Goal: Transaction & Acquisition: Book appointment/travel/reservation

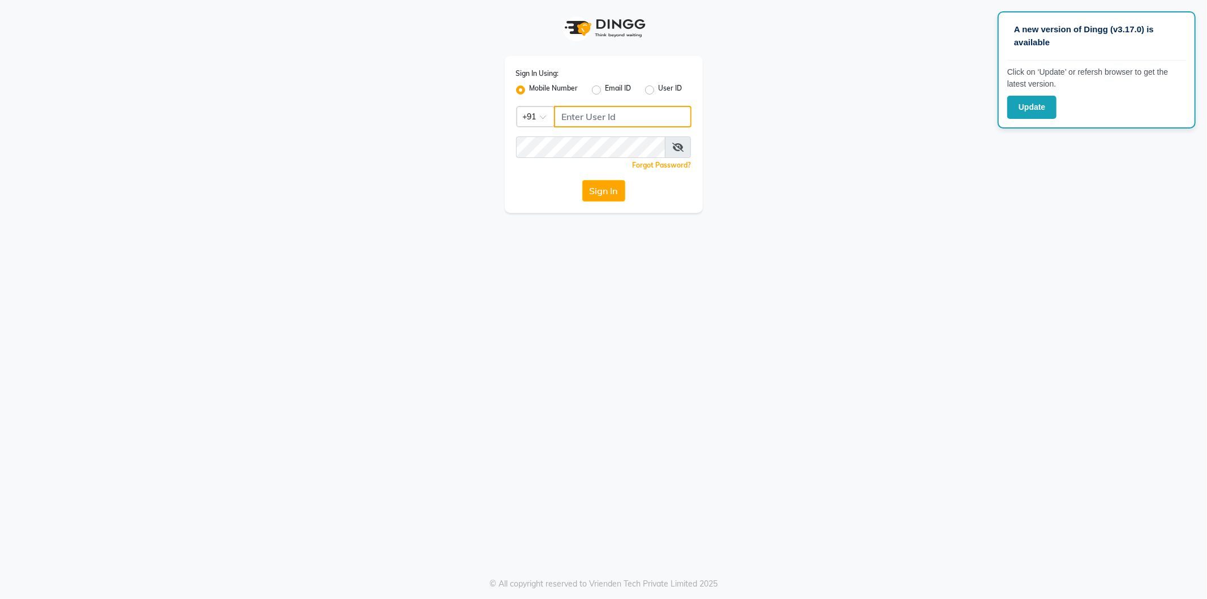
click at [575, 115] on input "Username" at bounding box center [622, 116] width 137 height 21
click at [563, 115] on input "Username" at bounding box center [622, 116] width 137 height 21
type input "9970179345"
click at [683, 143] on icon at bounding box center [677, 147] width 11 height 9
click at [609, 190] on button "Sign In" at bounding box center [603, 190] width 43 height 21
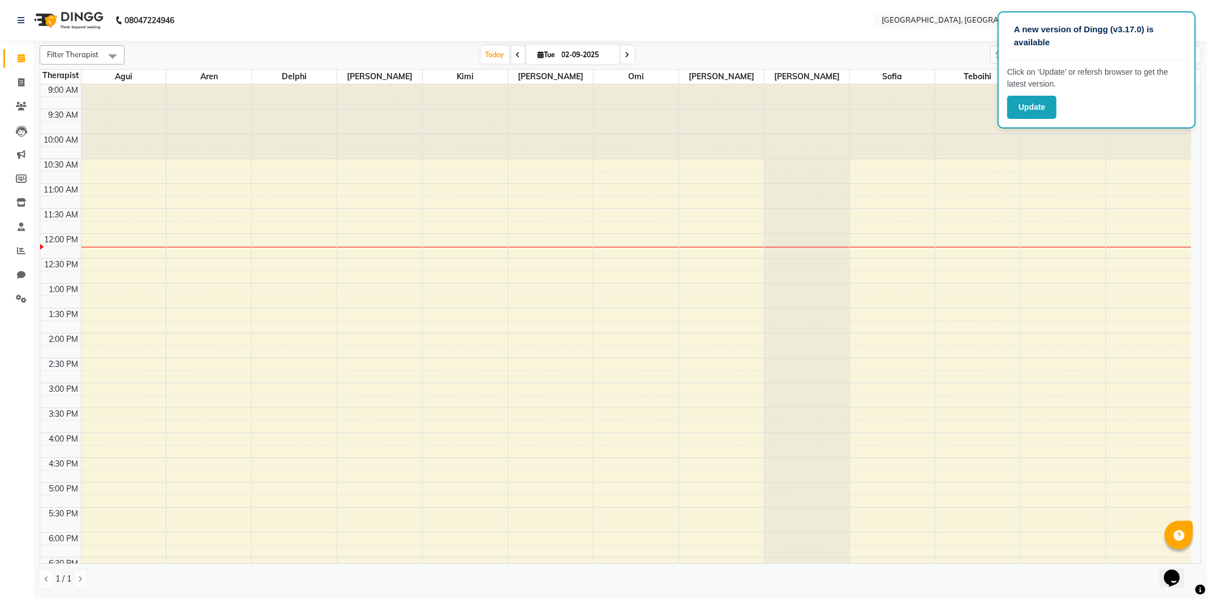
click at [174, 184] on div "9:00 AM 9:30 AM 10:00 AM 10:30 AM 11:00 AM 11:30 AM 12:00 PM 12:30 PM 1:00 PM 1…" at bounding box center [615, 432] width 1151 height 696
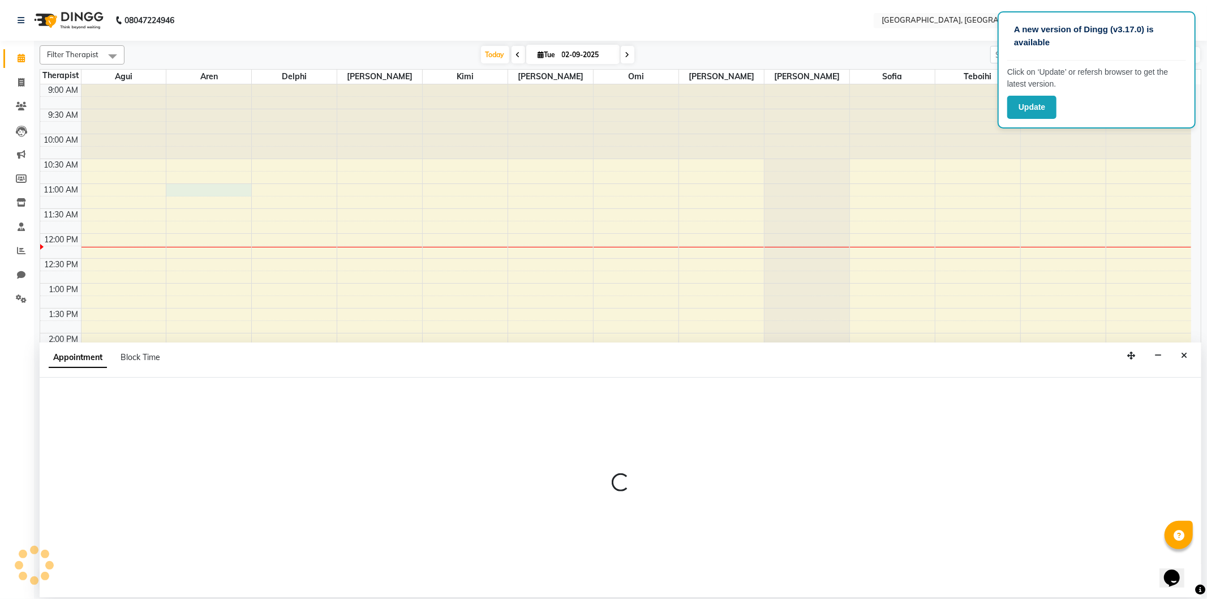
select select "7709"
select select "660"
select select "tentative"
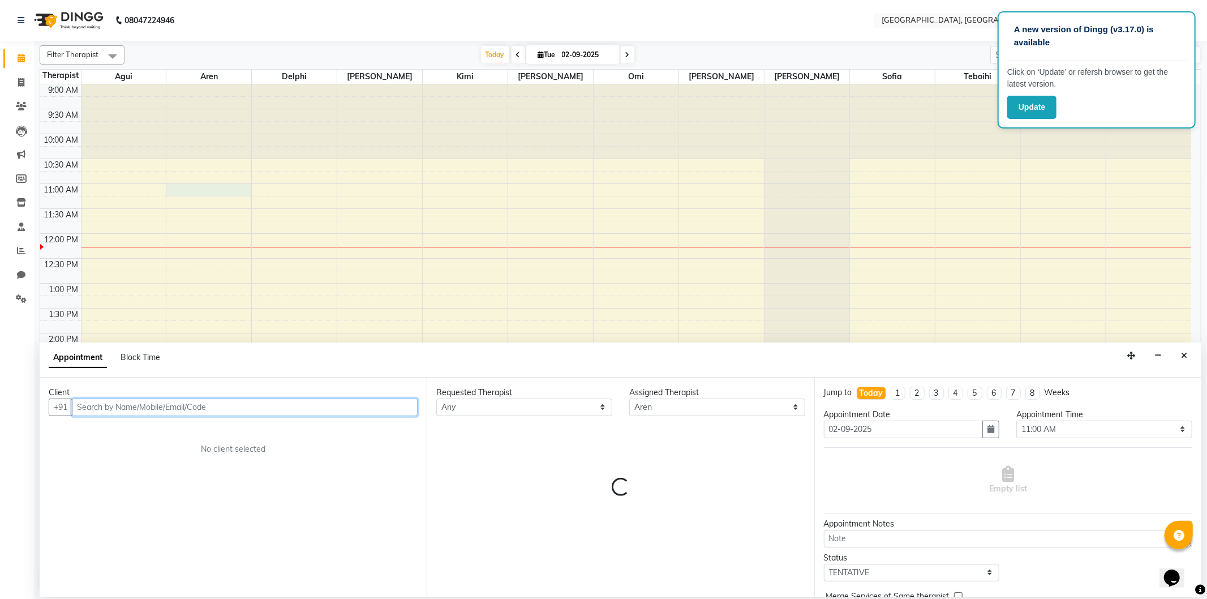
paste input "9686092507"
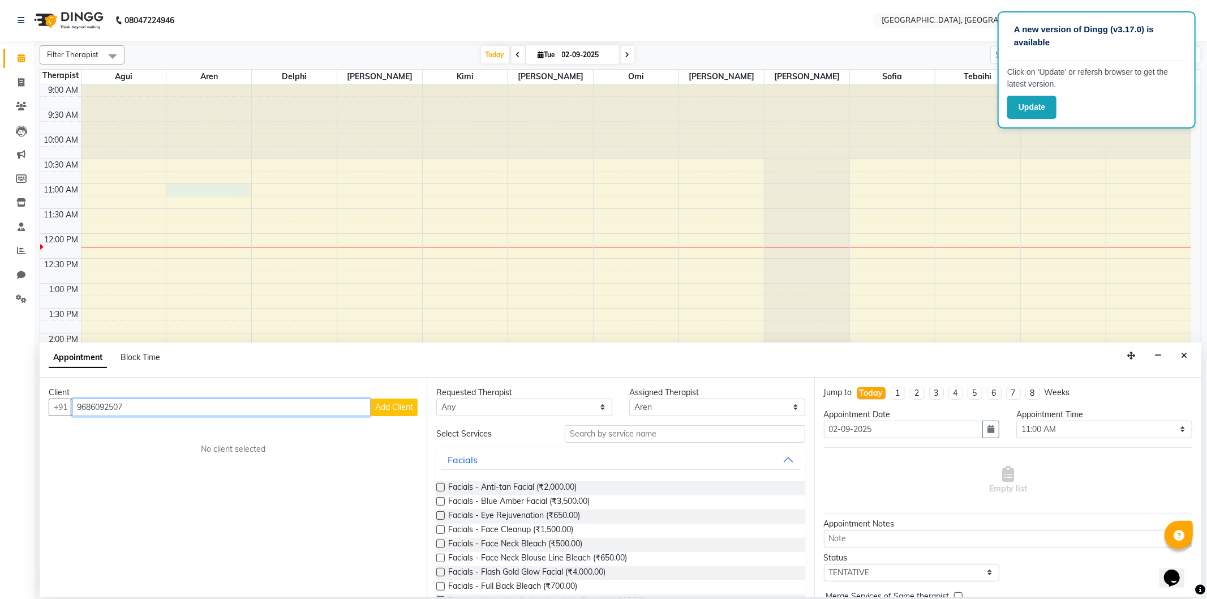
type input "9686092507"
click at [398, 407] on span "Add Client" at bounding box center [394, 407] width 38 height 10
select select "22"
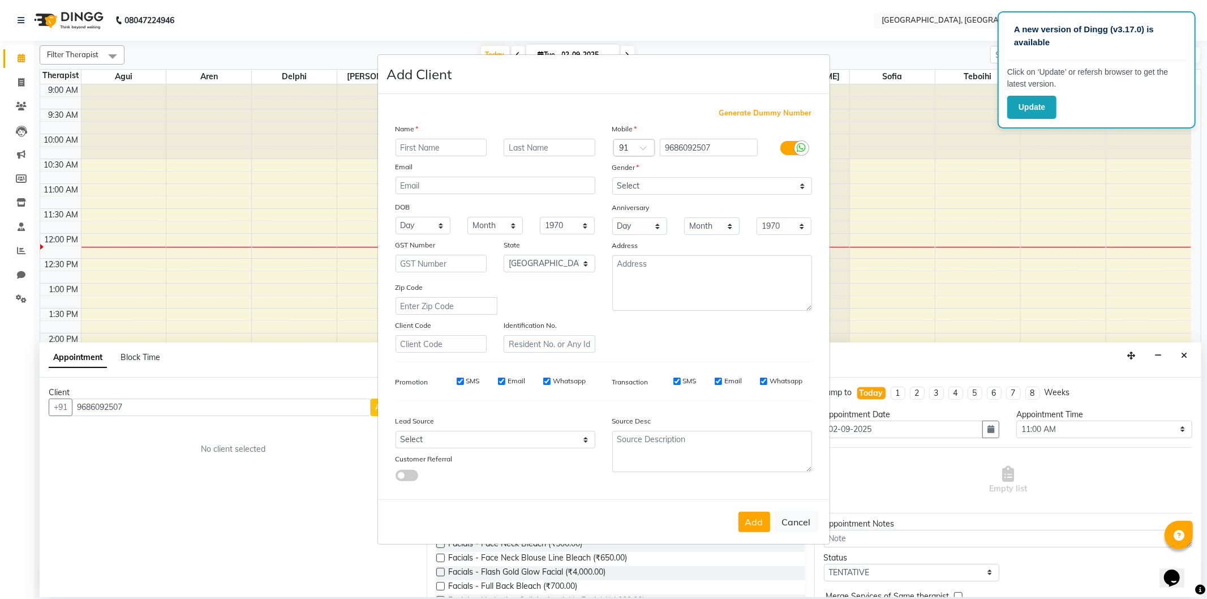
click at [408, 144] on input "text" at bounding box center [441, 148] width 92 height 18
type input "[PERSON_NAME]"
click at [665, 184] on select "Select [DEMOGRAPHIC_DATA] [DEMOGRAPHIC_DATA] Other Prefer Not To Say" at bounding box center [712, 186] width 200 height 18
select select "[DEMOGRAPHIC_DATA]"
click at [612, 177] on select "Select [DEMOGRAPHIC_DATA] [DEMOGRAPHIC_DATA] Other Prefer Not To Say" at bounding box center [712, 186] width 200 height 18
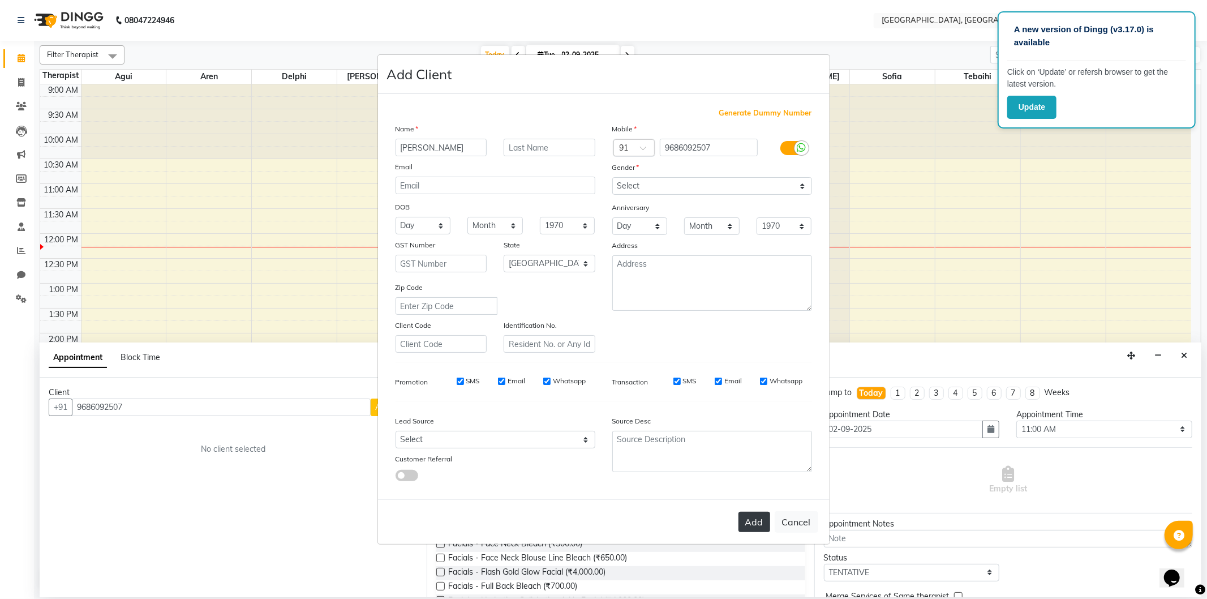
click at [743, 527] on button "Add" at bounding box center [754, 521] width 32 height 20
select select
select select "null"
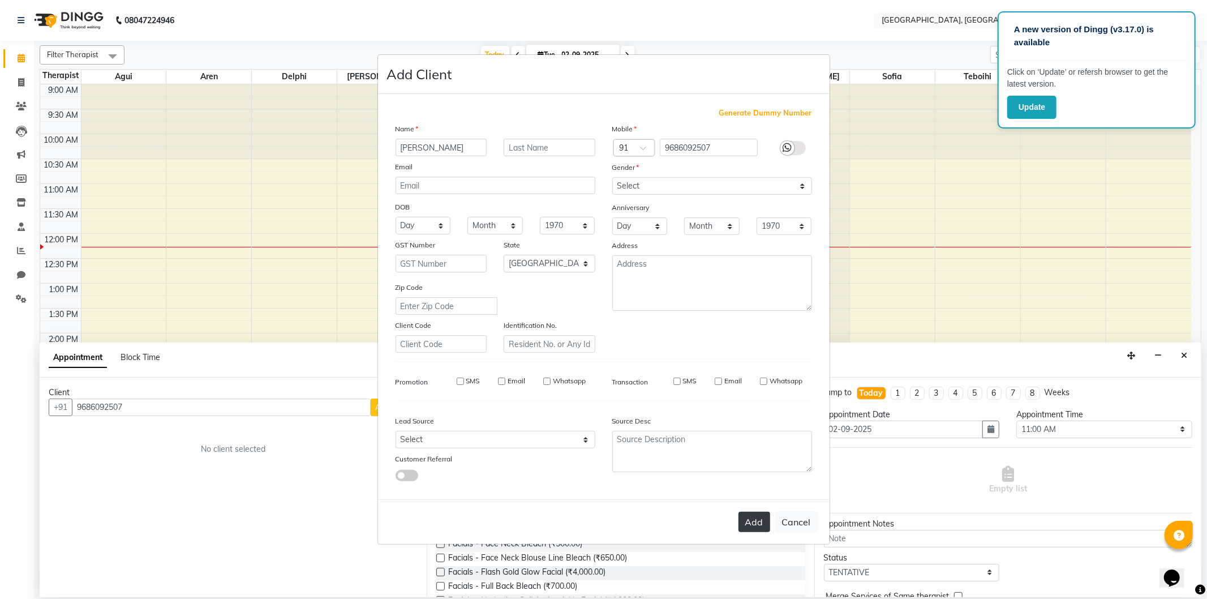
select select
checkbox input "false"
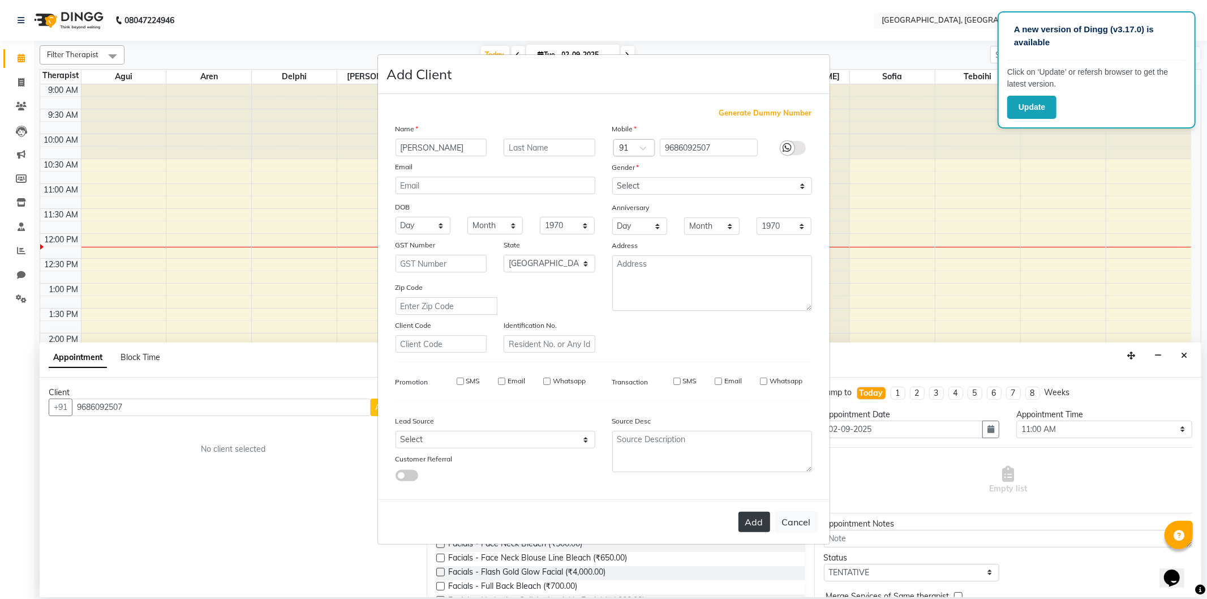
checkbox input "false"
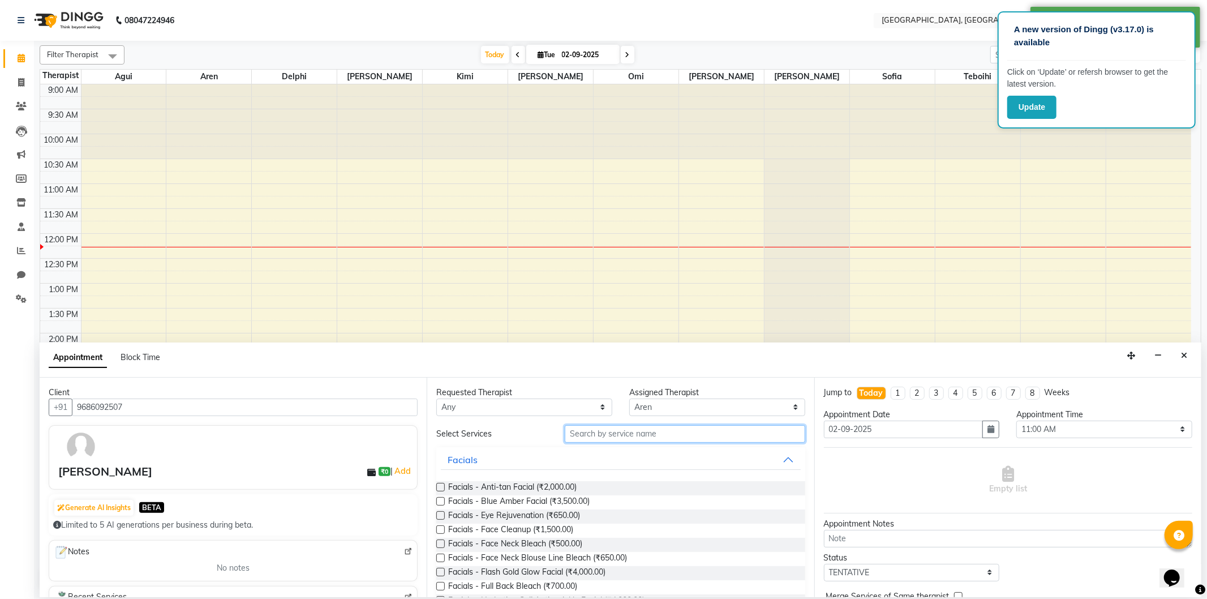
click at [590, 431] on input "text" at bounding box center [685, 434] width 240 height 18
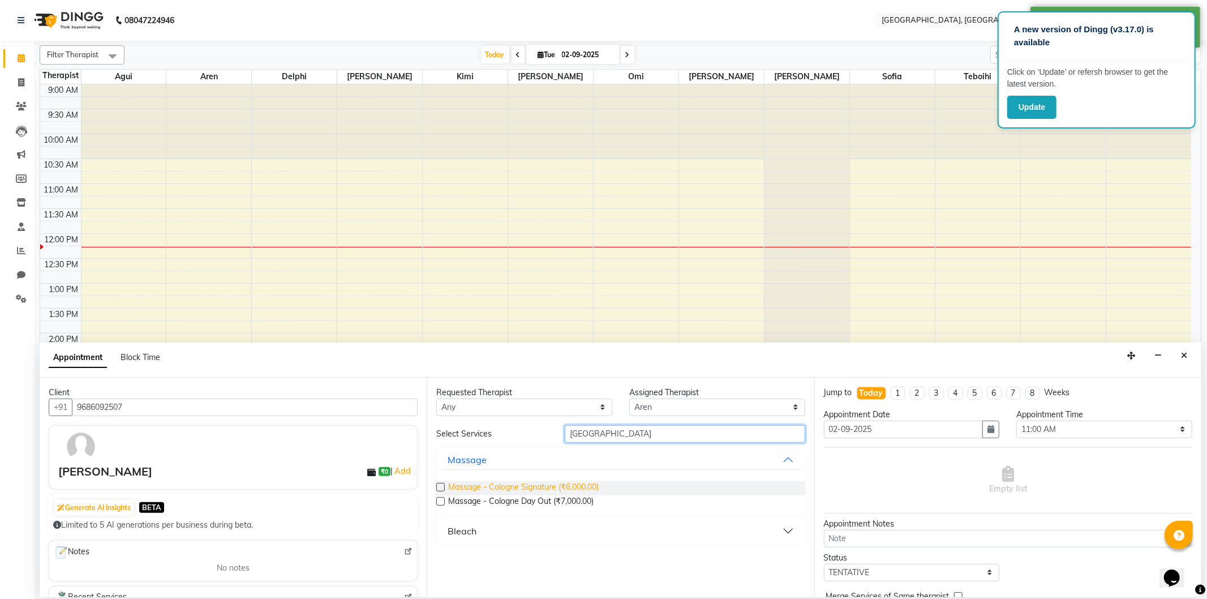
type input "[GEOGRAPHIC_DATA]"
click at [581, 481] on span "Massage - Cologne Signature (₹6,000.00)" at bounding box center [523, 488] width 150 height 14
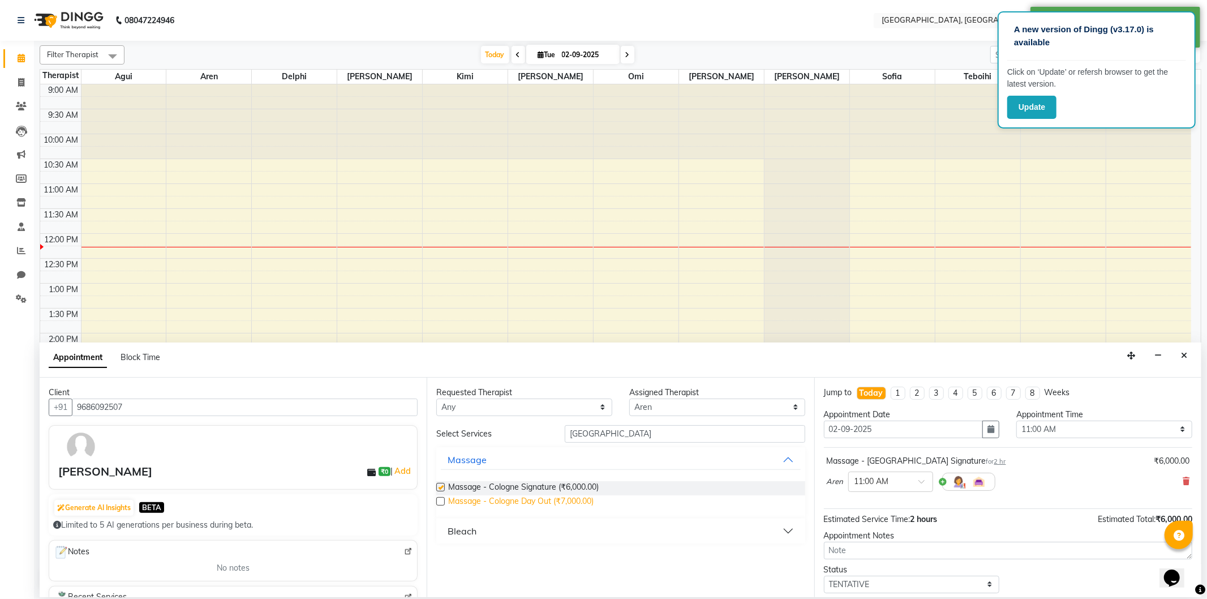
checkbox input "false"
click at [581, 498] on span "Massage - Cologne Day Out (₹7,000.00)" at bounding box center [520, 502] width 145 height 14
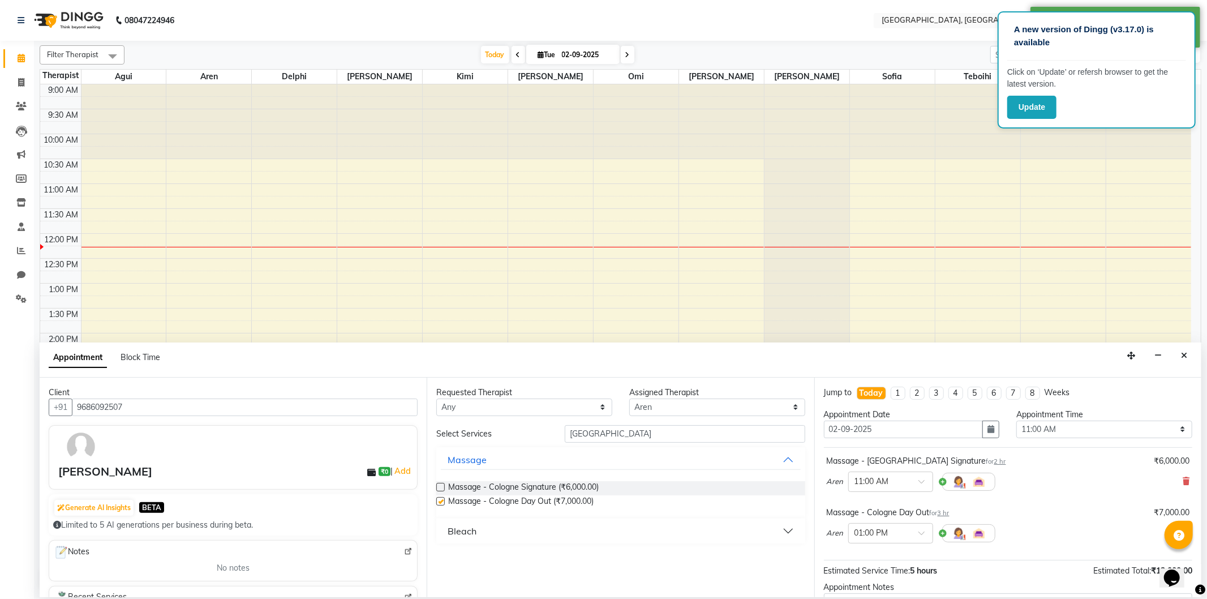
checkbox input "false"
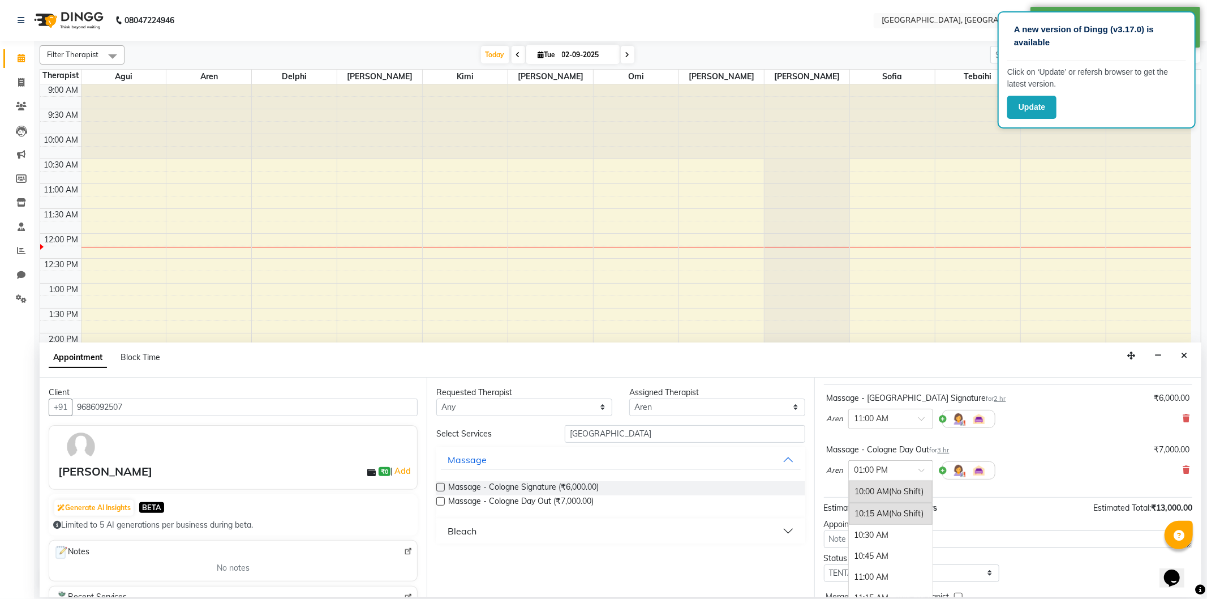
click at [887, 471] on input "text" at bounding box center [879, 469] width 50 height 12
click at [879, 511] on div "11:00 AM" at bounding box center [891, 512] width 84 height 21
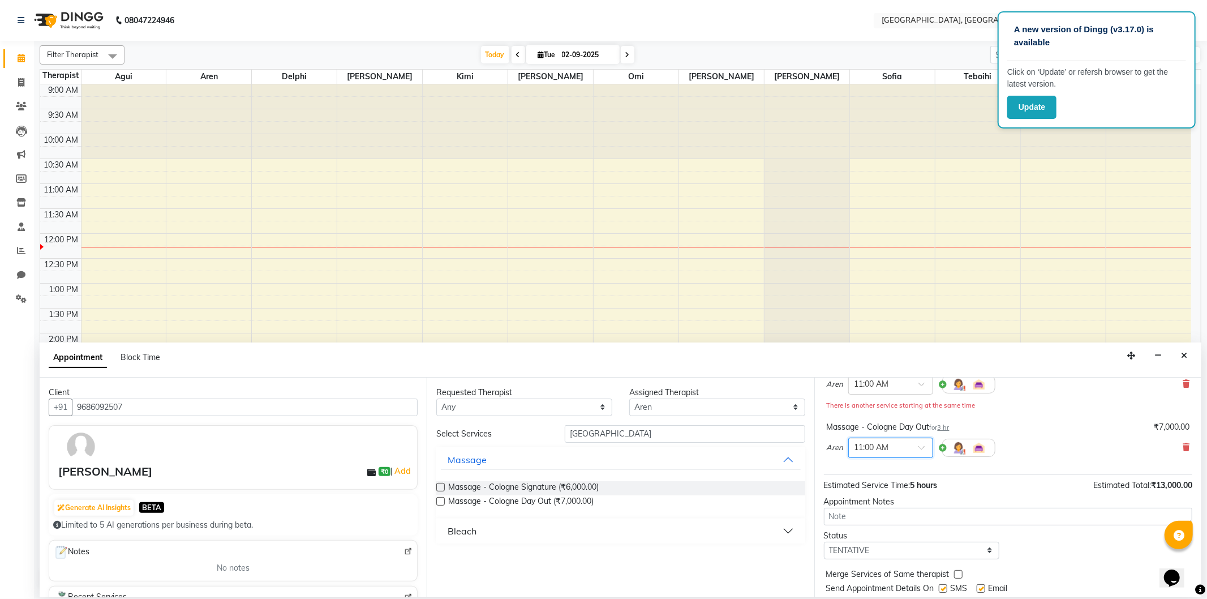
scroll to position [131, 0]
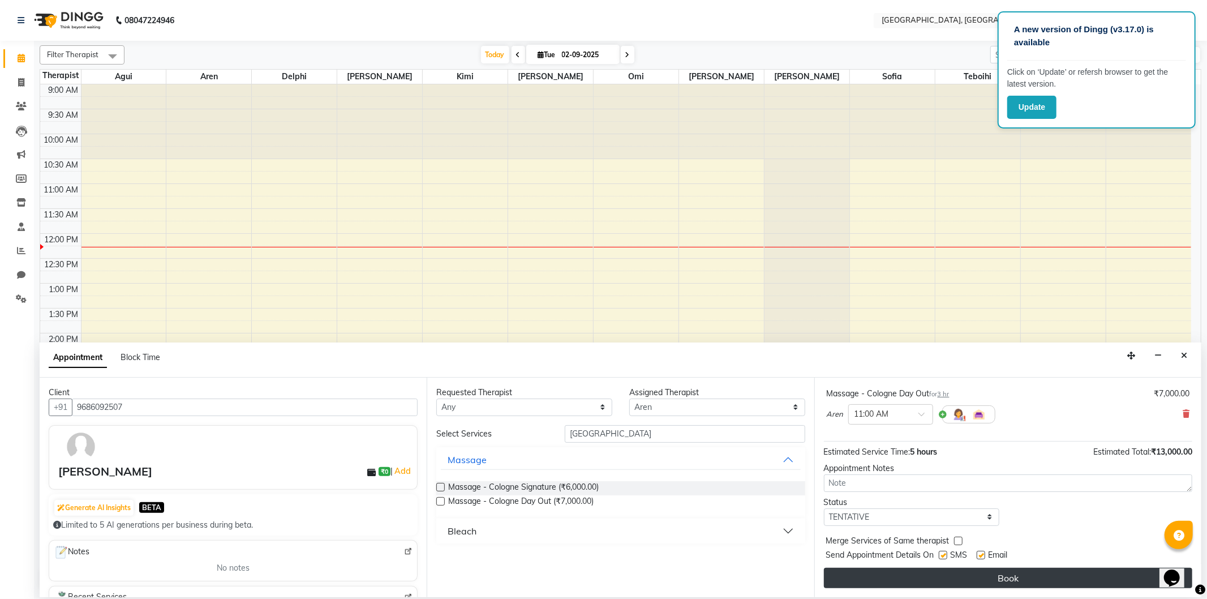
click at [917, 584] on button "Book" at bounding box center [1008, 577] width 368 height 20
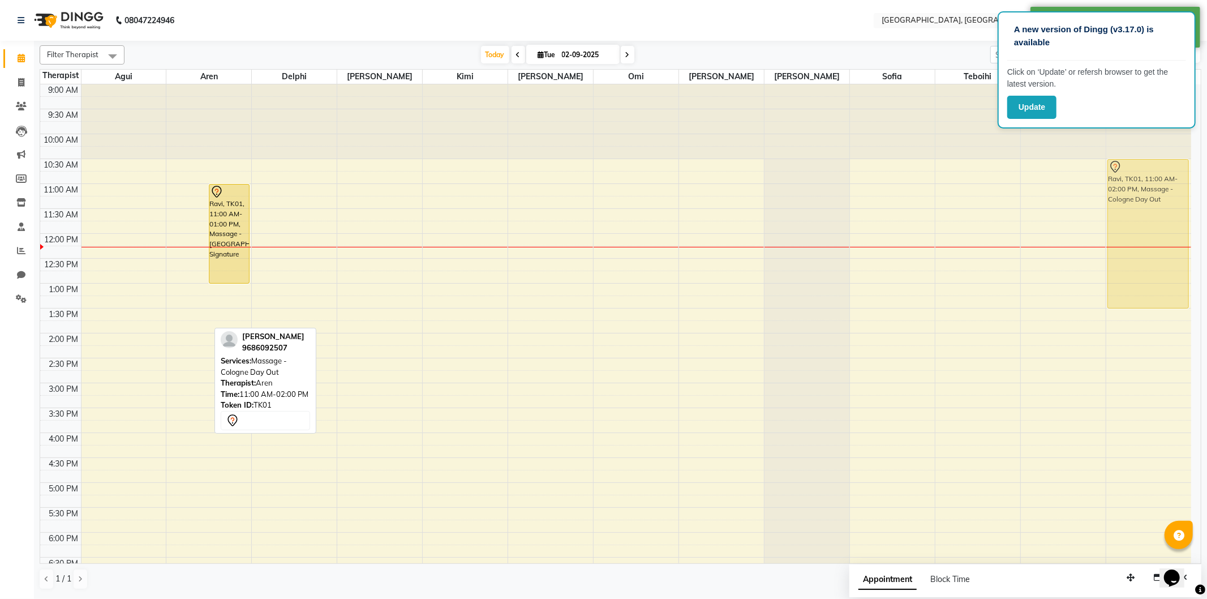
drag, startPoint x: 184, startPoint y: 228, endPoint x: 1103, endPoint y: 207, distance: 919.6
click at [1103, 207] on div "9:00 AM 9:30 AM 10:00 AM 10:30 AM 11:00 AM 11:30 AM 12:00 PM 12:30 PM 1:00 PM 1…" at bounding box center [615, 432] width 1151 height 696
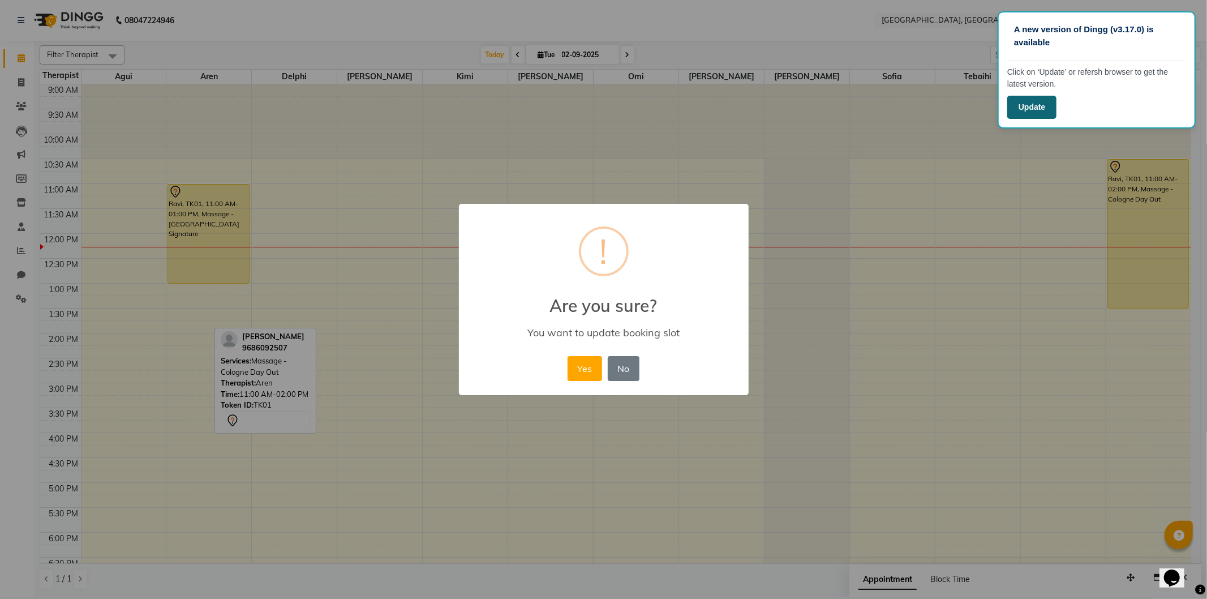
click at [1022, 112] on button "Update" at bounding box center [1031, 107] width 49 height 23
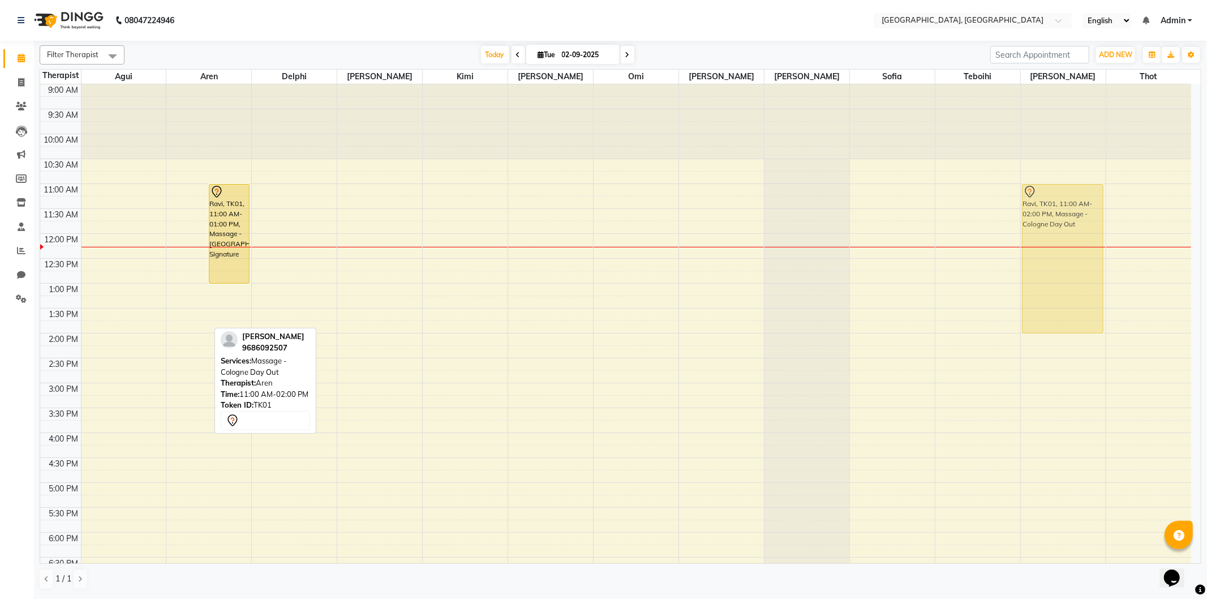
drag, startPoint x: 180, startPoint y: 229, endPoint x: 1044, endPoint y: 223, distance: 863.9
click at [1044, 223] on tr "Ravi, TK01, 11:00 AM-02:00 PM, Massage - Cologne Day Out Ravi, TK01, 11:00 AM-0…" at bounding box center [615, 432] width 1151 height 696
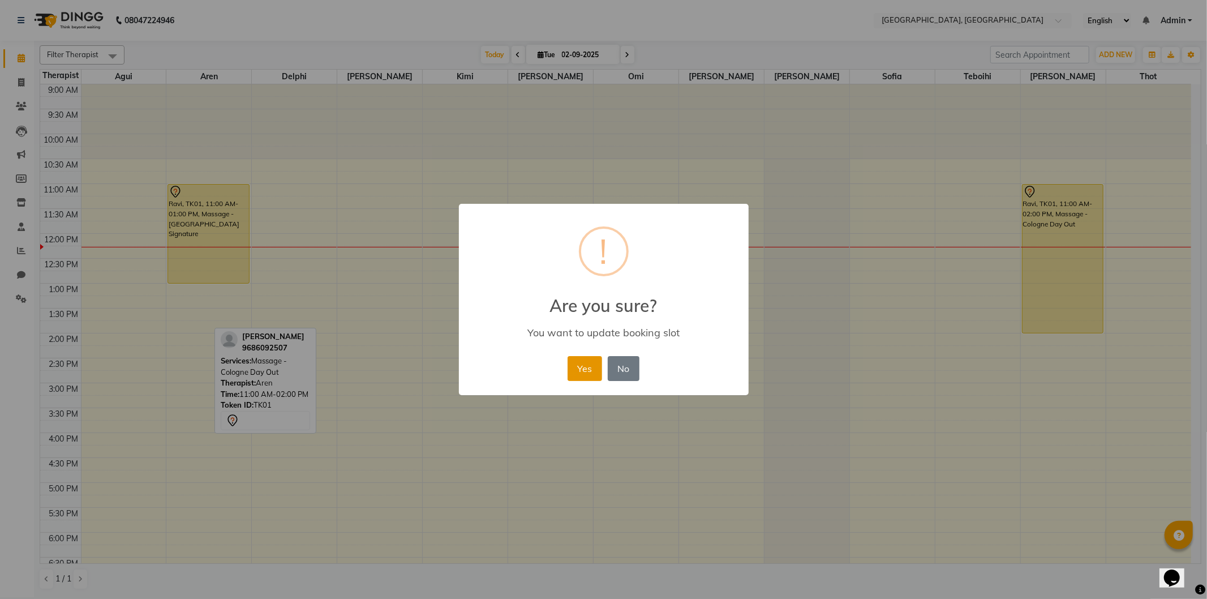
click at [581, 371] on button "Yes" at bounding box center [584, 368] width 35 height 25
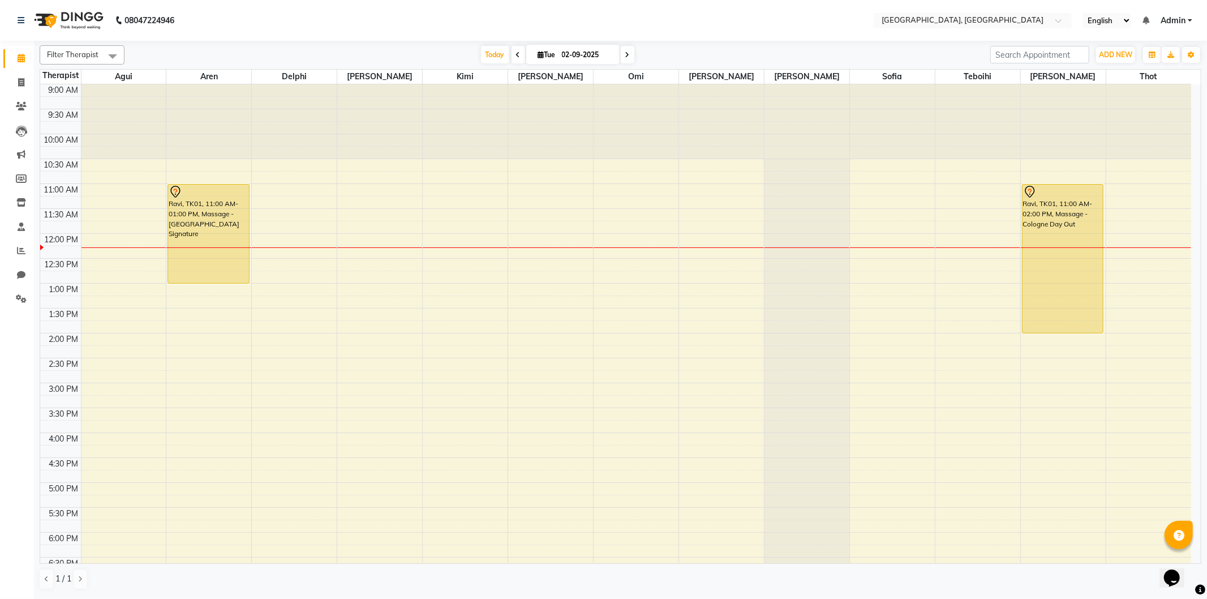
click at [685, 217] on div "9:00 AM 9:30 AM 10:00 AM 10:30 AM 11:00 AM 11:30 AM 12:00 PM 12:30 PM 1:00 PM 1…" at bounding box center [615, 432] width 1151 height 696
select select "16780"
select select "tentative"
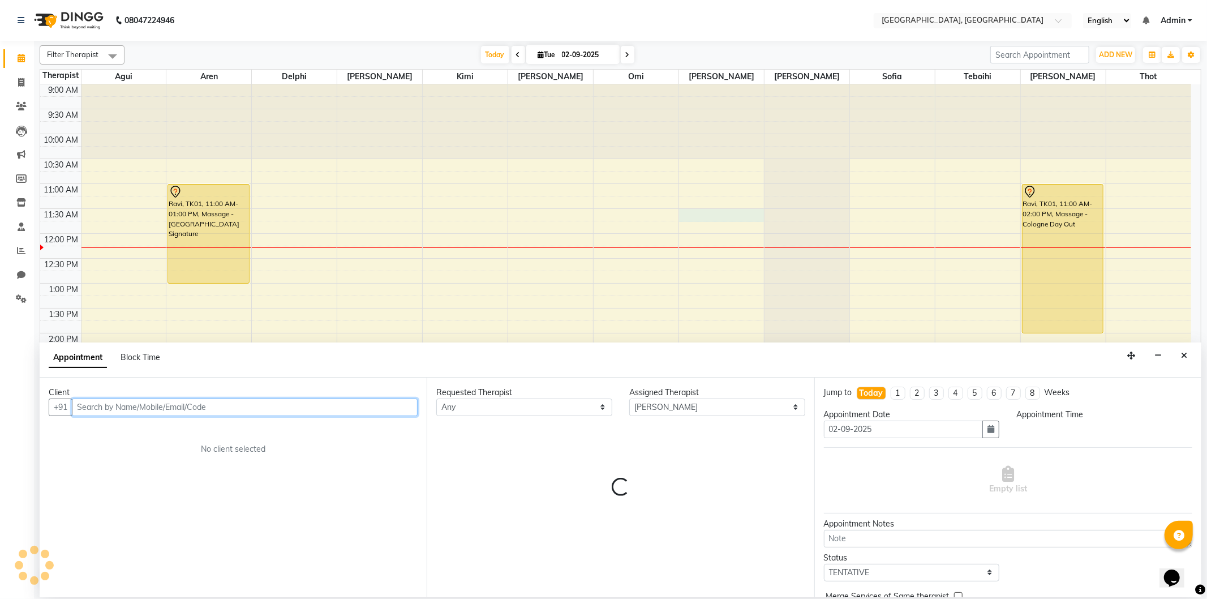
select select "690"
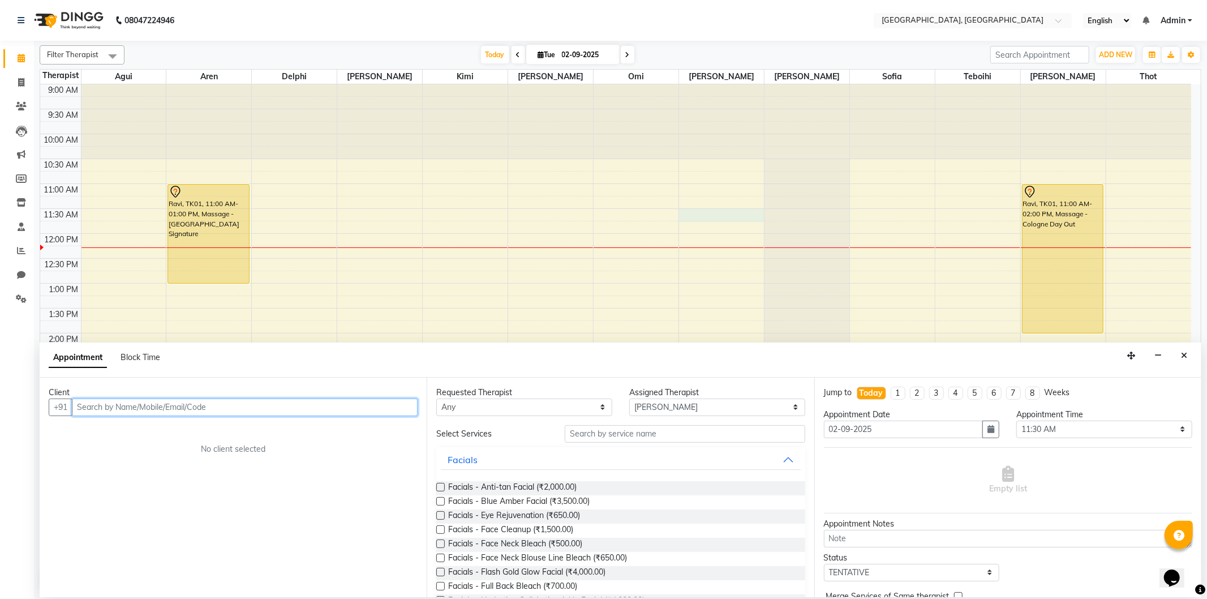
click at [136, 414] on input "text" at bounding box center [245, 407] width 346 height 18
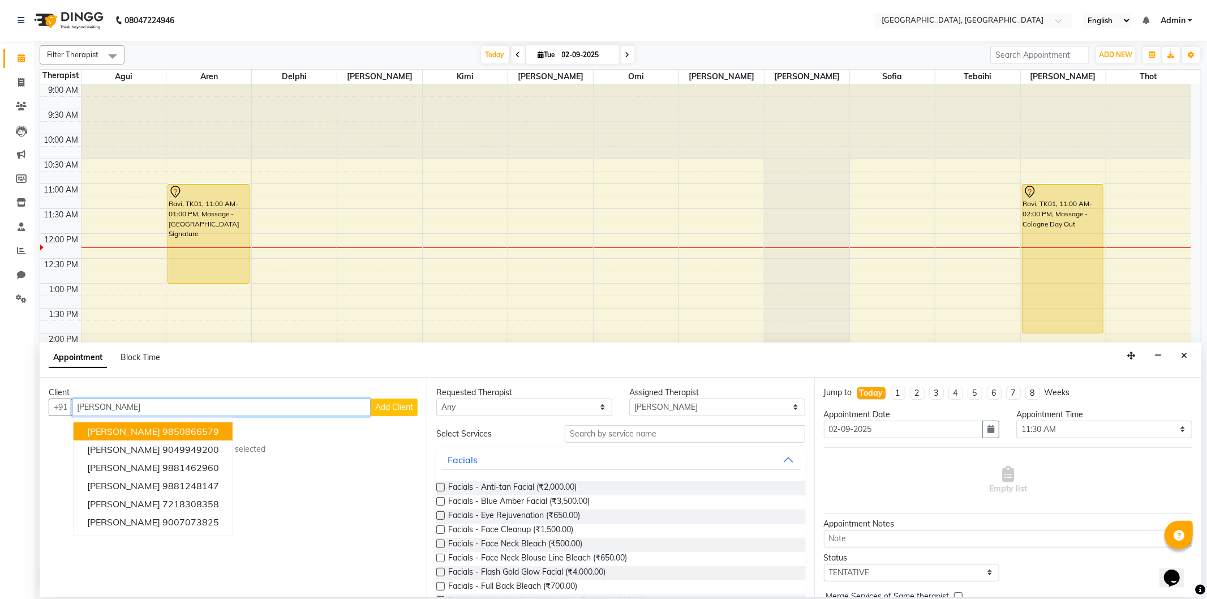
click at [162, 430] on ngb-highlight "9850866579" at bounding box center [190, 430] width 57 height 11
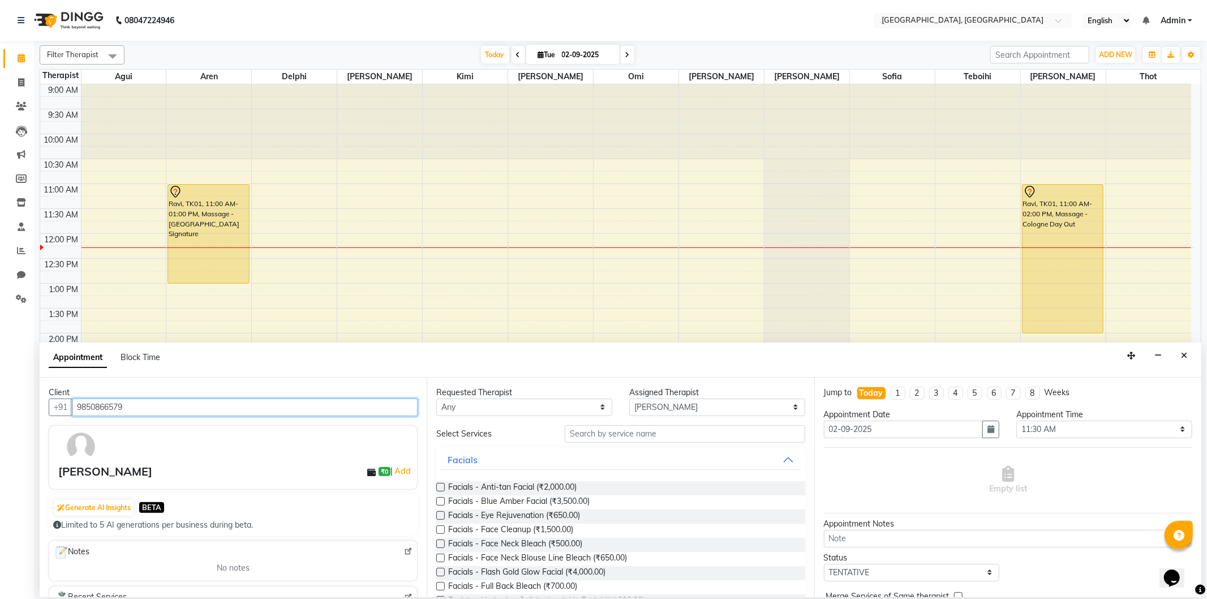
type input "9850866579"
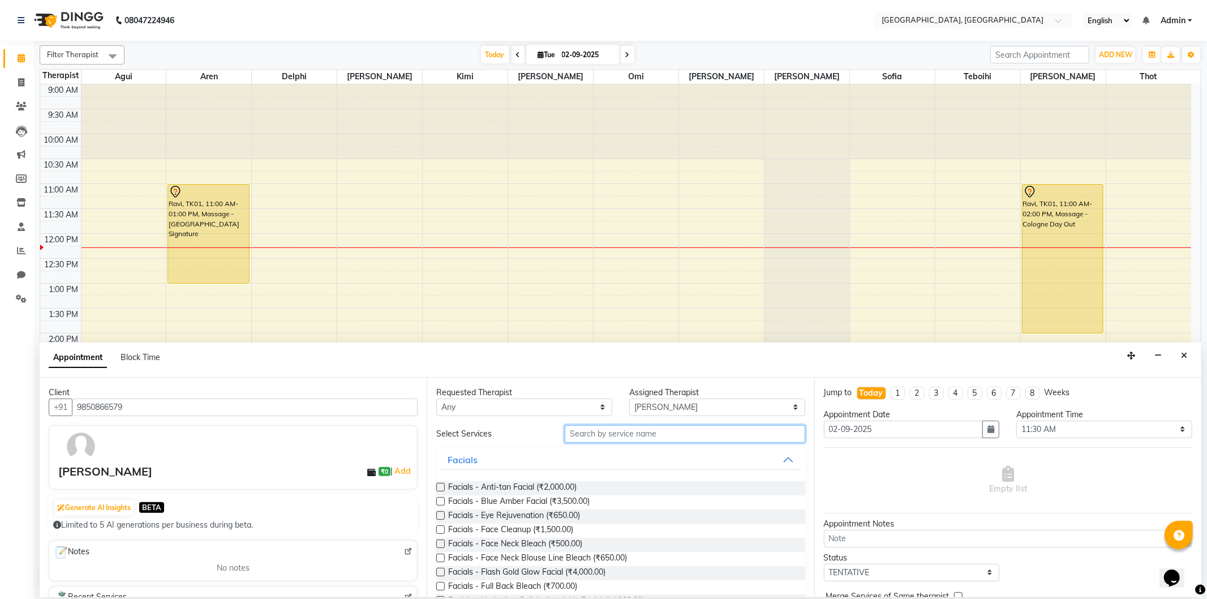
click at [622, 438] on input "text" at bounding box center [685, 434] width 240 height 18
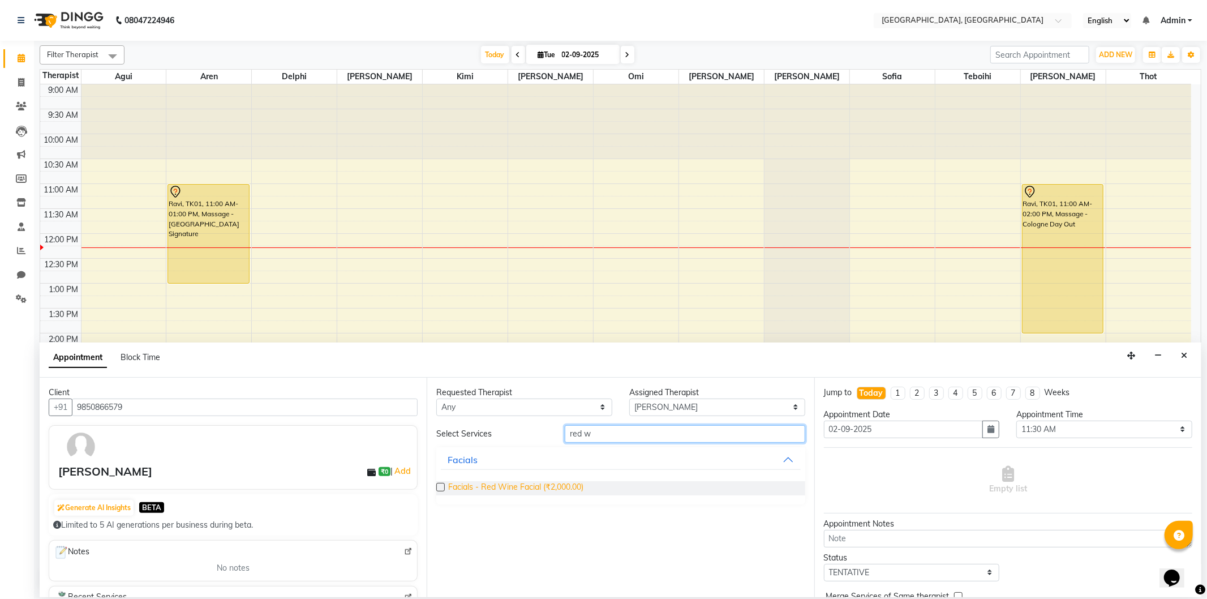
type input "red w"
click at [477, 484] on span "Facials - Red Wine Facial (₹2,000.00)" at bounding box center [515, 488] width 135 height 14
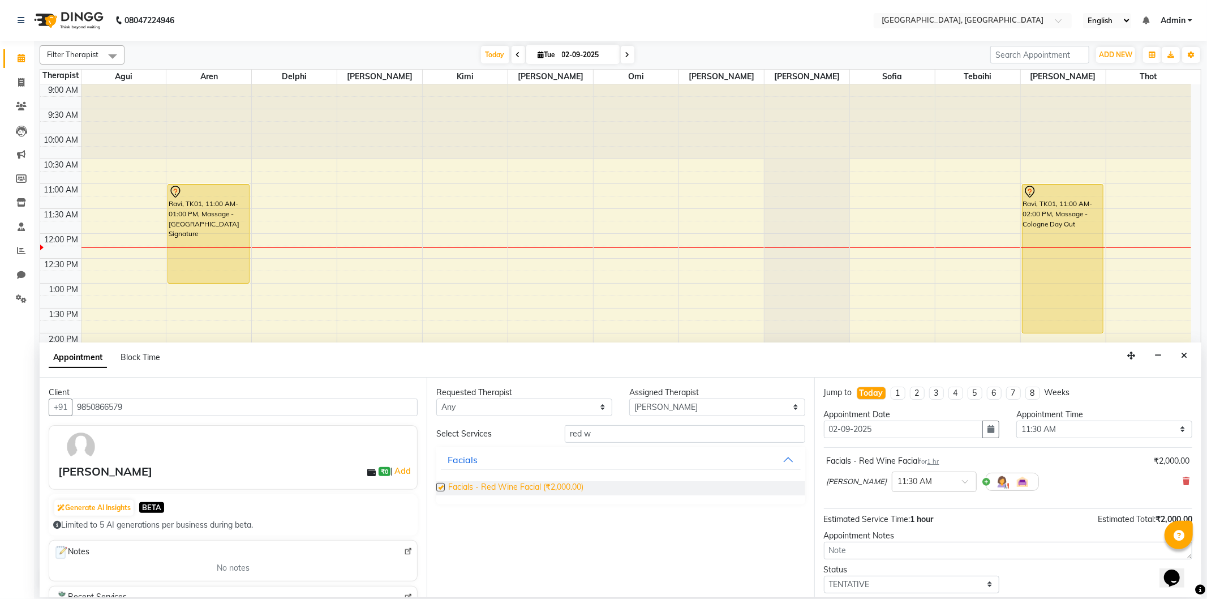
checkbox input "false"
click at [676, 412] on select "Select Agui Aren Delphi Hazel Kimi Monica Omi Prachi Priscilla Roslyn Sofia Teb…" at bounding box center [717, 407] width 176 height 18
select select "7710"
click at [629, 398] on select "Select Agui Aren Delphi Hazel Kimi Monica Omi Prachi Priscilla Roslyn Sofia Teb…" at bounding box center [717, 407] width 176 height 18
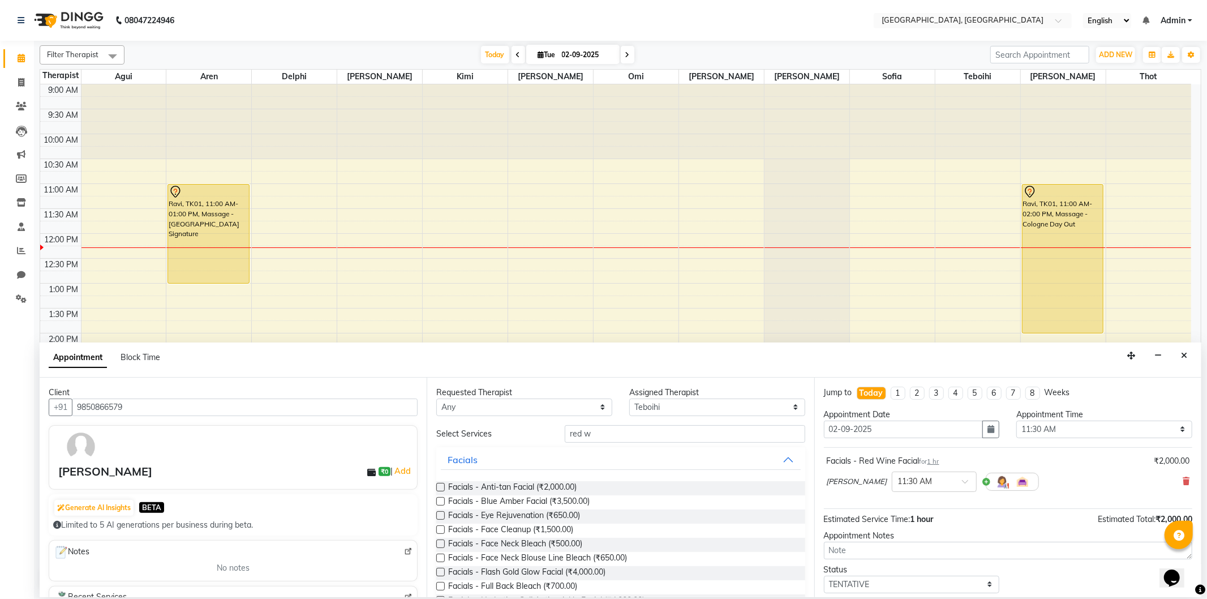
click at [630, 420] on div "Requested Therapist Any Agui Aren Delphi Hazel Kimi Monica Omi Prachi Priscilla…" at bounding box center [620, 487] width 387 height 220
click at [621, 437] on input "red w" at bounding box center [685, 434] width 240 height 18
type input "r"
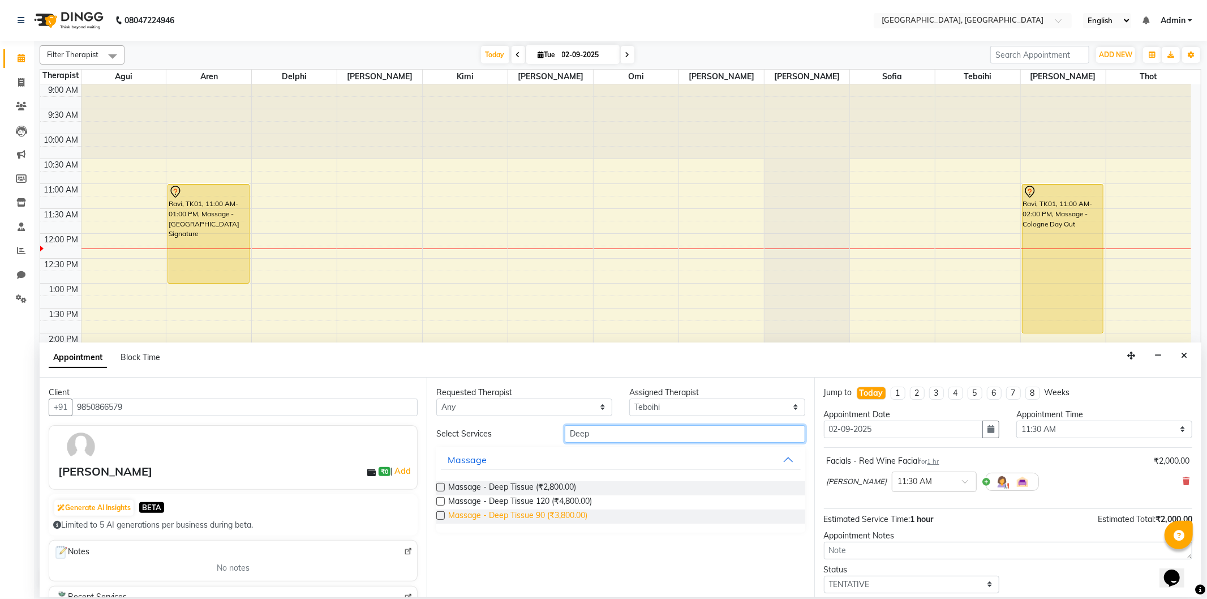
type input "Deep"
click at [583, 517] on span "Massage - Deep Tissue 90 (₹3,800.00)" at bounding box center [517, 516] width 139 height 14
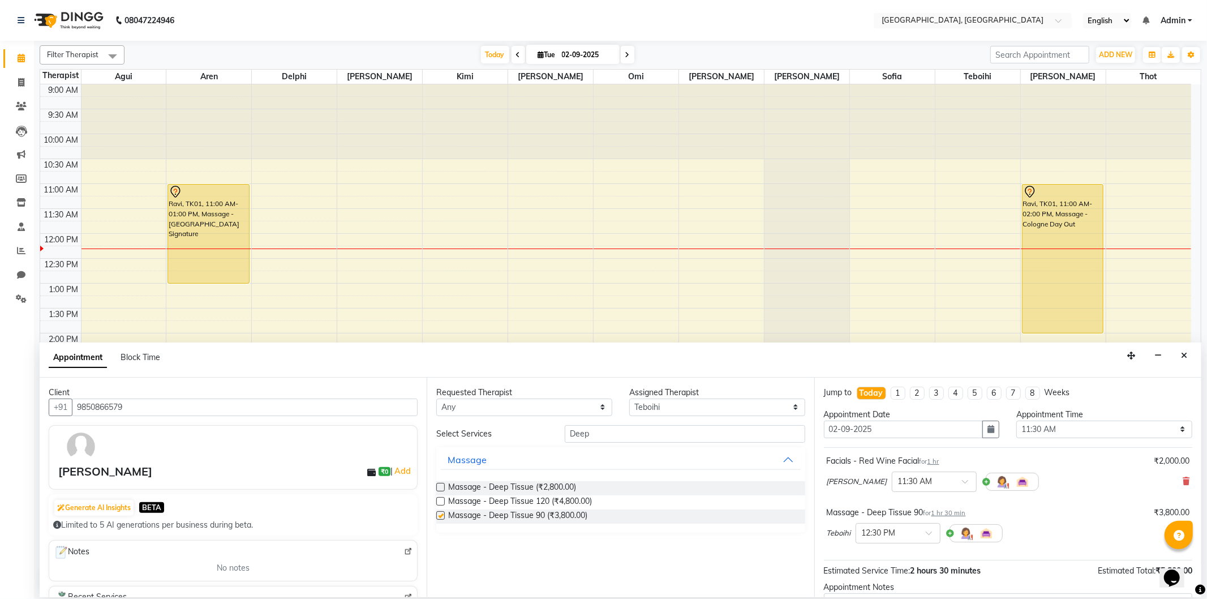
checkbox input "false"
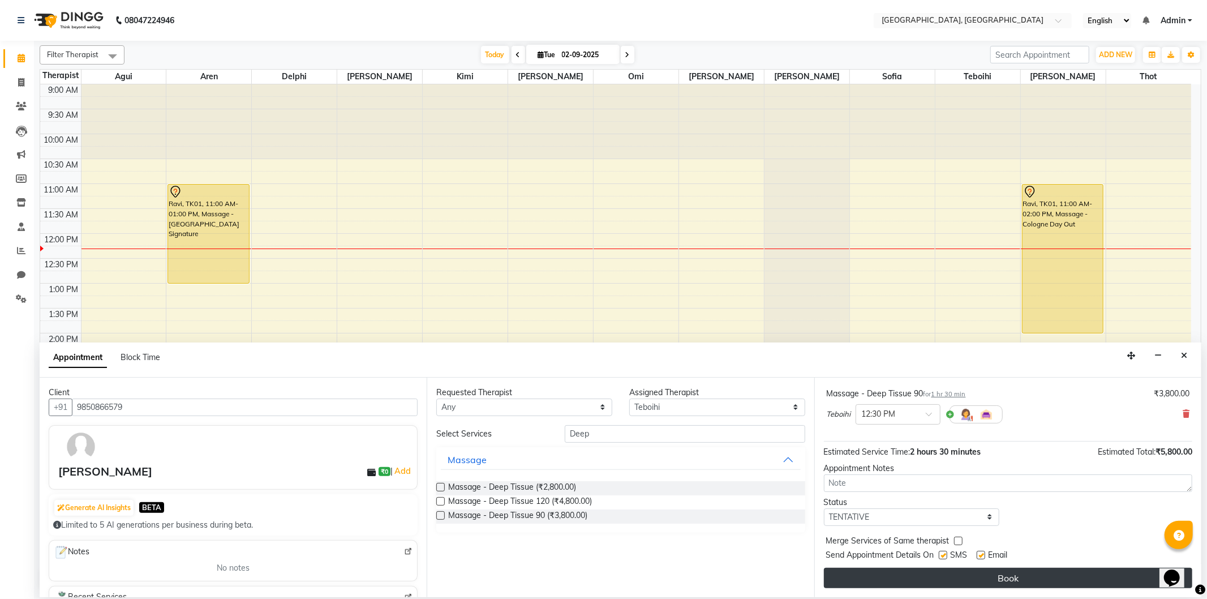
click at [926, 577] on button "Book" at bounding box center [1008, 577] width 368 height 20
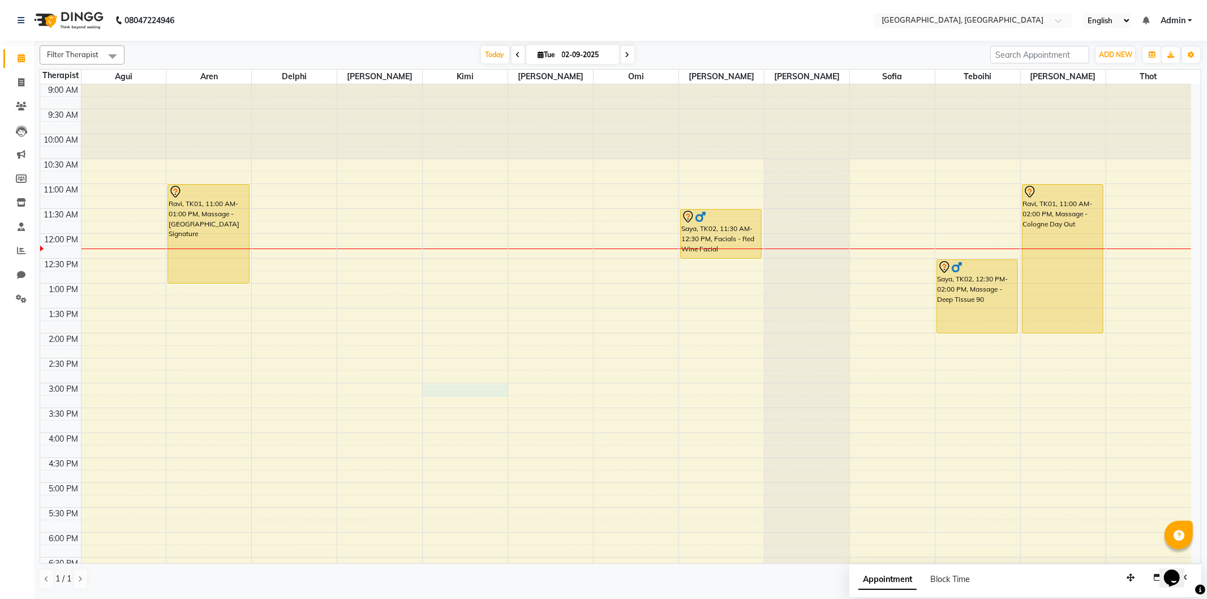
click at [438, 389] on div "9:00 AM 9:30 AM 10:00 AM 10:30 AM 11:00 AM 11:30 AM 12:00 PM 12:30 PM 1:00 PM 1…" at bounding box center [615, 432] width 1151 height 696
select select "15045"
select select "900"
select select "tentative"
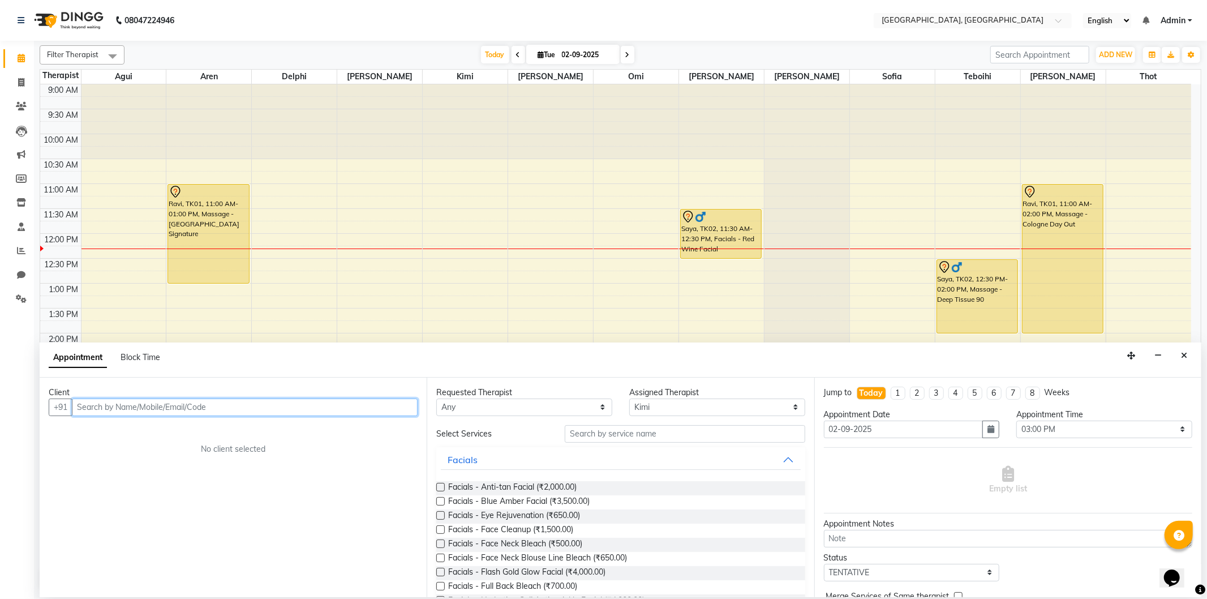
paste input "9890816696"
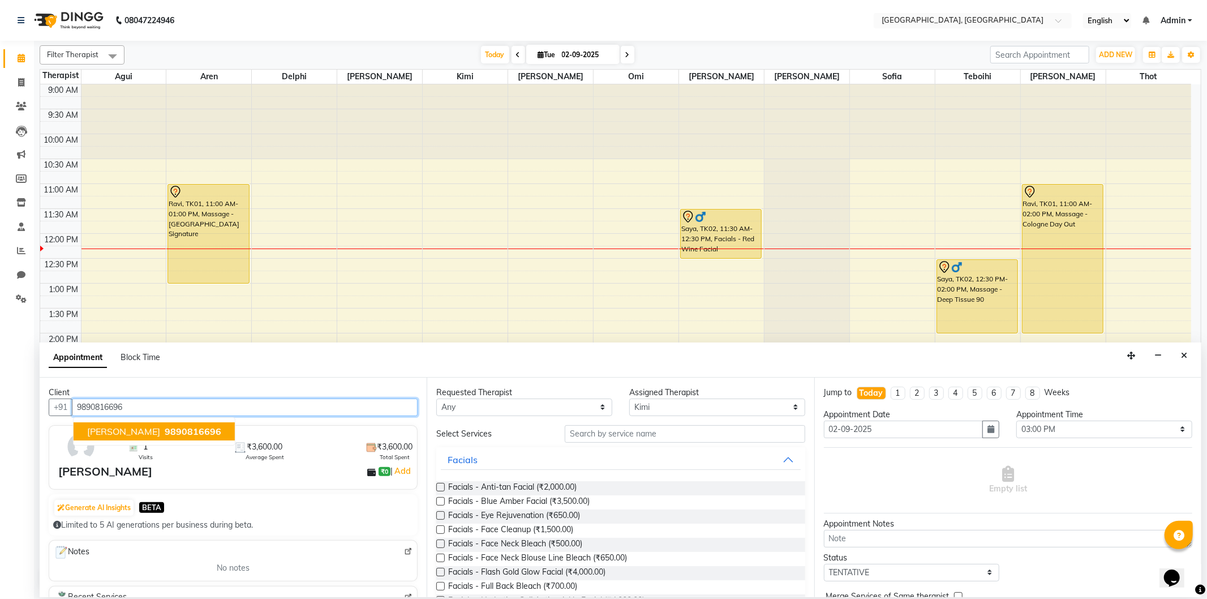
click at [191, 428] on span "9890816696" at bounding box center [193, 430] width 57 height 11
type input "9890816696"
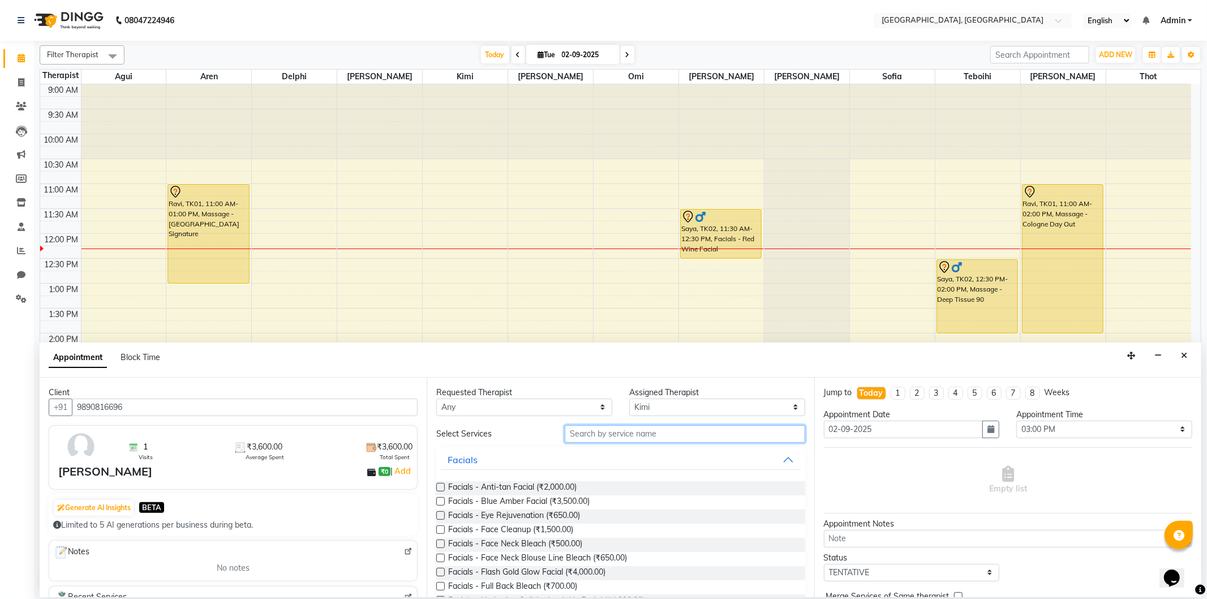
click at [620, 431] on input "text" at bounding box center [685, 434] width 240 height 18
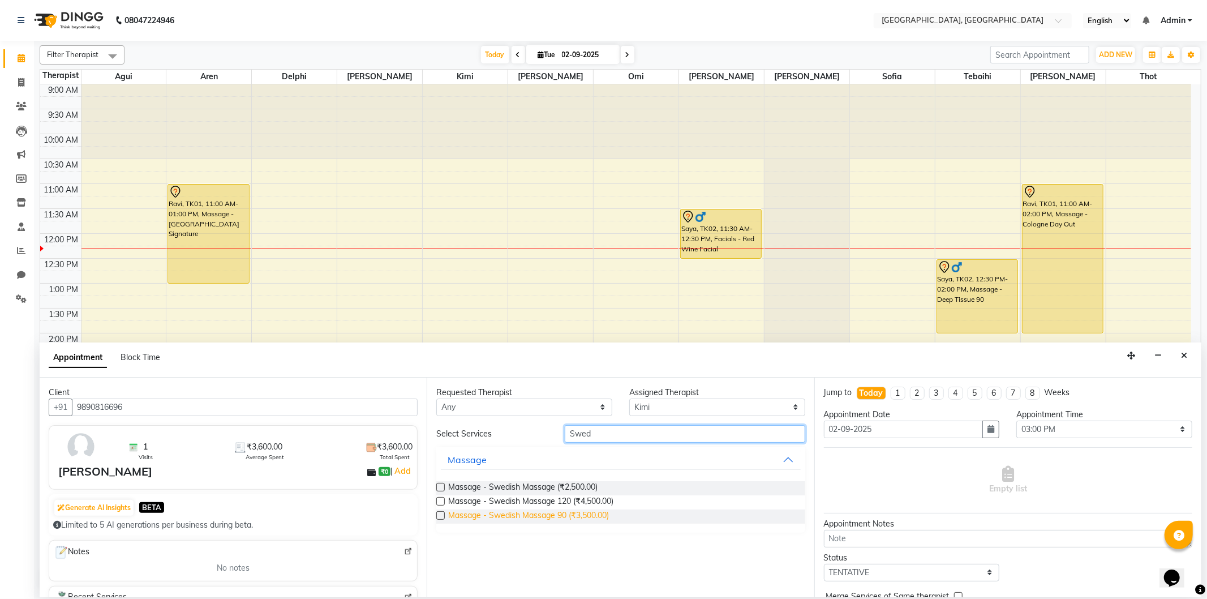
type input "Swed"
click at [586, 515] on span "Massage - Swedish Massage 90 (₹3,500.00)" at bounding box center [528, 516] width 161 height 14
checkbox input "false"
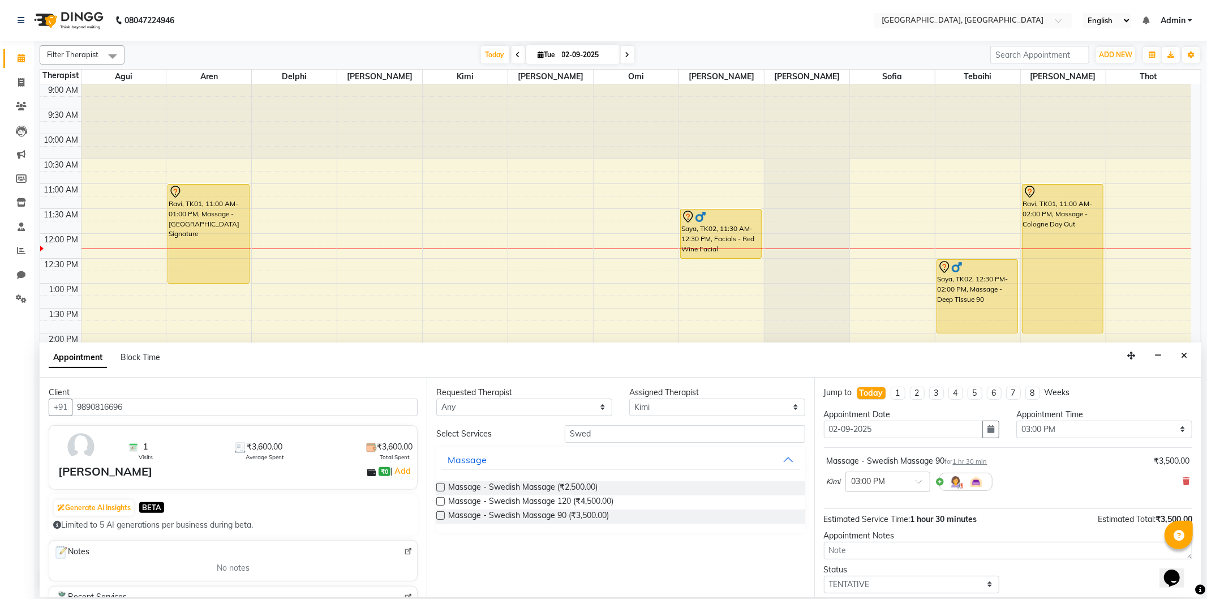
scroll to position [68, 0]
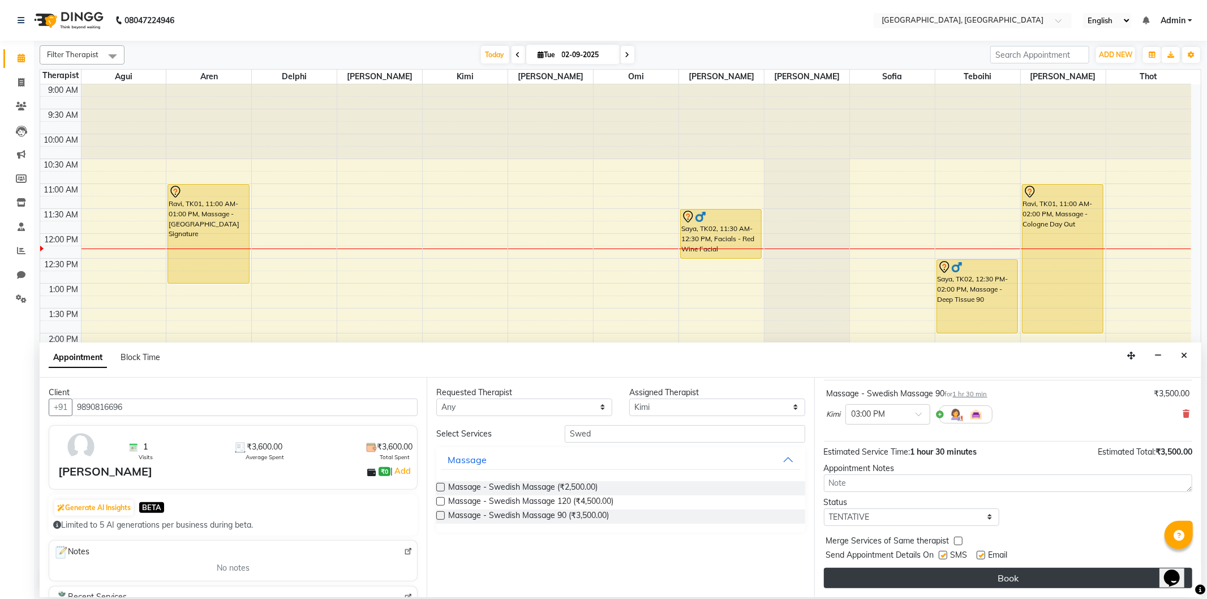
click at [926, 578] on button "Book" at bounding box center [1008, 577] width 368 height 20
